Goal: Task Accomplishment & Management: Manage account settings

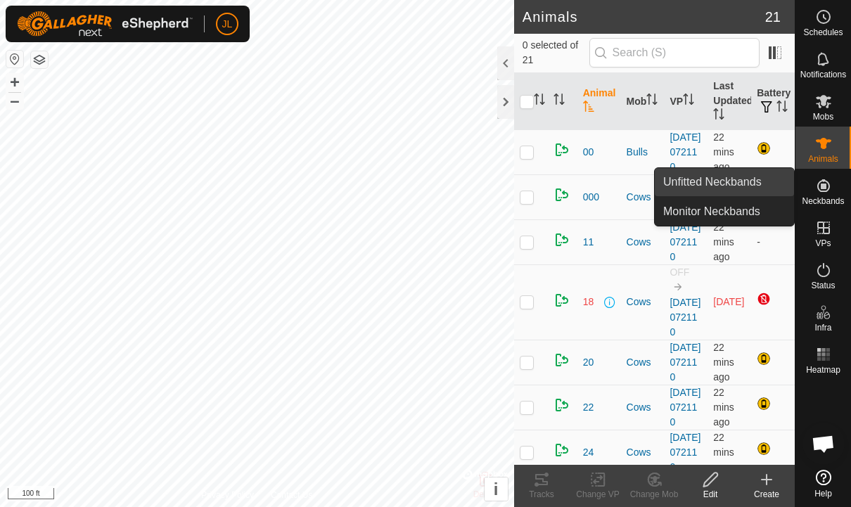
click at [745, 188] on span "Unfitted Neckbands" at bounding box center [712, 182] width 98 height 17
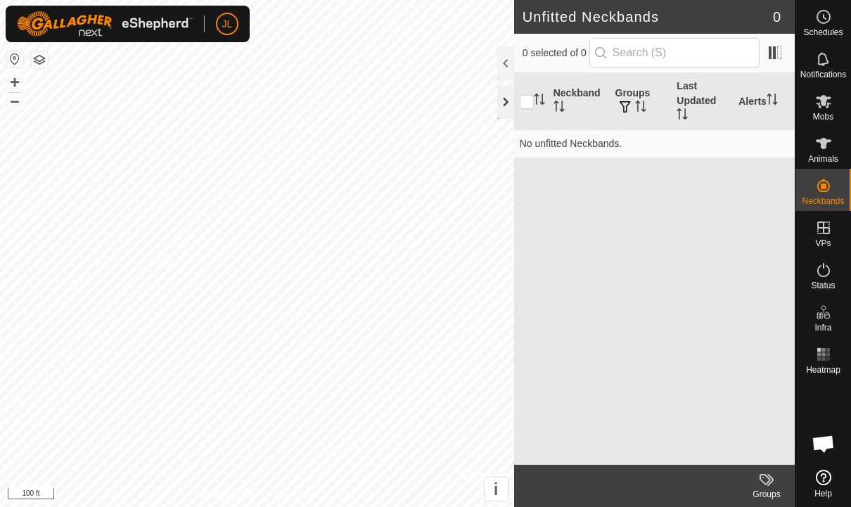
click at [512, 108] on div at bounding box center [505, 102] width 17 height 34
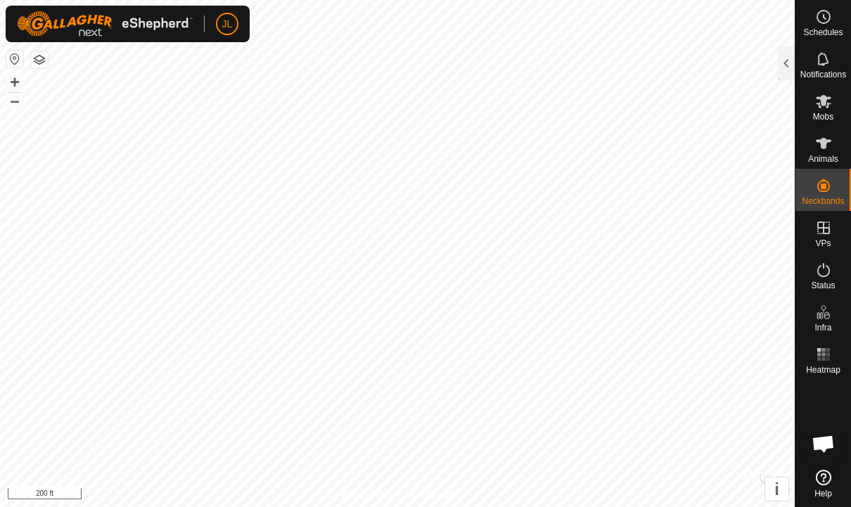
click at [834, 142] on es-animals-svg-icon at bounding box center [823, 143] width 25 height 23
click at [840, 145] on div "Animals" at bounding box center [824, 148] width 56 height 42
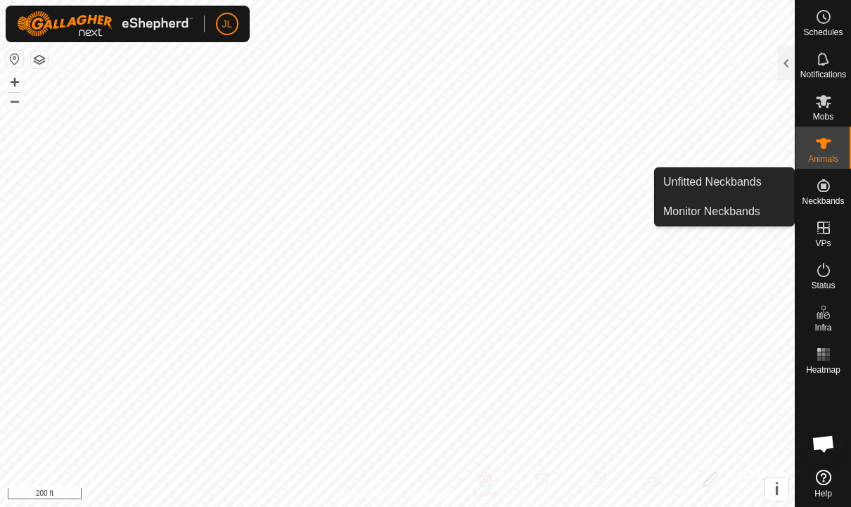
click at [836, 149] on es-animals-svg-icon at bounding box center [823, 143] width 25 height 23
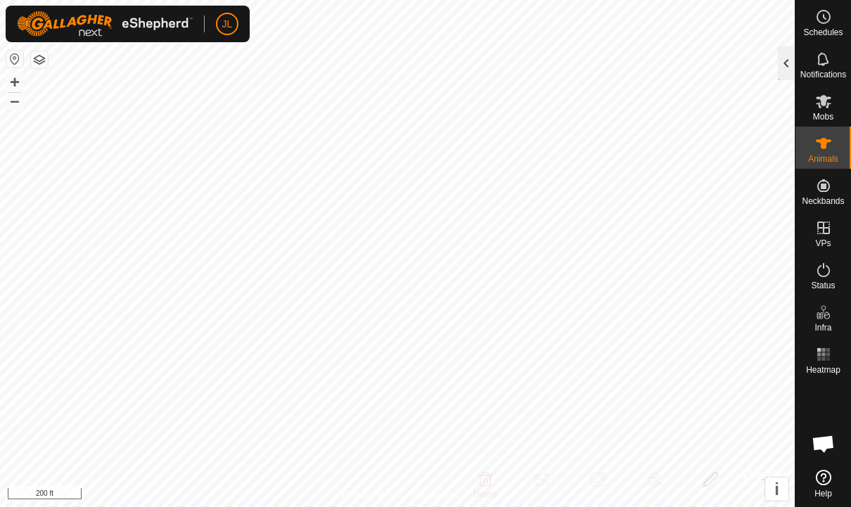
click at [781, 62] on div at bounding box center [786, 63] width 17 height 34
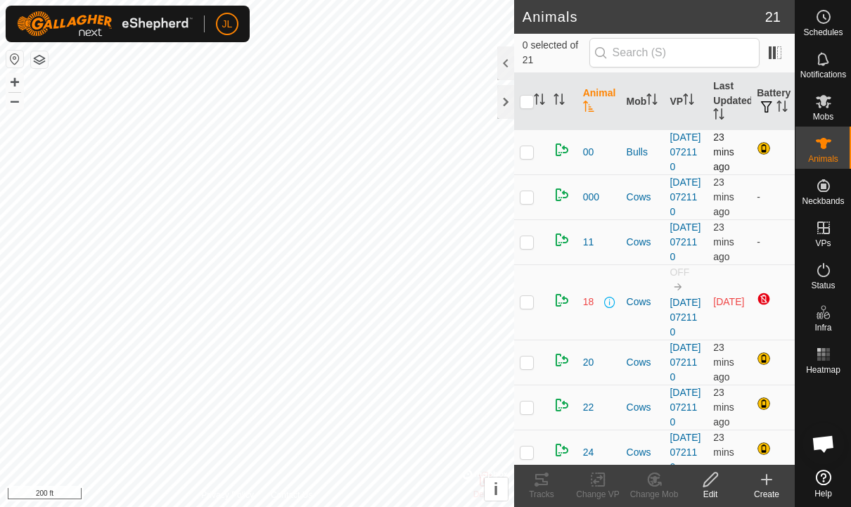
click at [773, 150] on div at bounding box center [765, 149] width 17 height 17
click at [791, 102] on span at bounding box center [792, 101] width 6 height 57
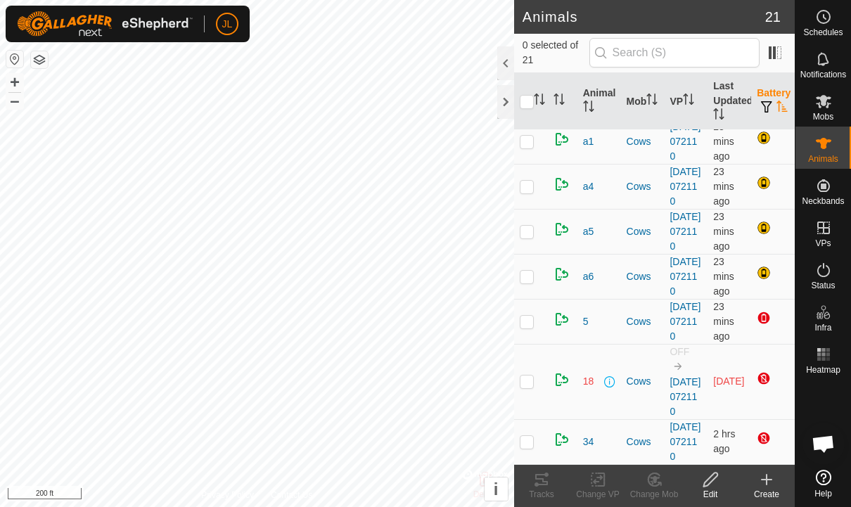
scroll to position [641, 0]
click at [255, 113] on span "Logout" at bounding box center [265, 108] width 34 height 11
